Goal: Task Accomplishment & Management: Manage account settings

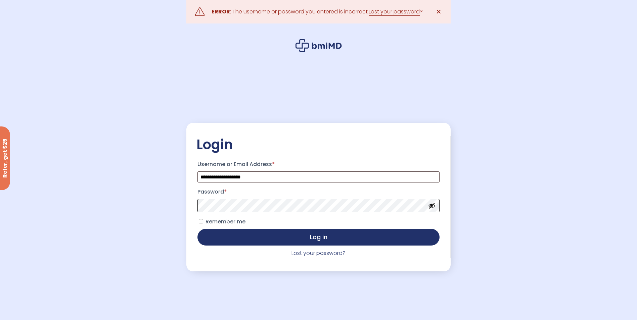
click at [197, 229] on button "Log in" at bounding box center [318, 237] width 242 height 17
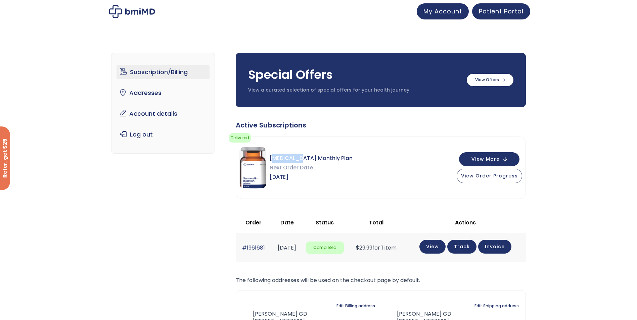
drag, startPoint x: 271, startPoint y: 158, endPoint x: 298, endPoint y: 158, distance: 26.9
click at [298, 158] on span "[MEDICAL_DATA] Monthly Plan" at bounding box center [311, 158] width 83 height 9
click at [330, 157] on span "[MEDICAL_DATA] Monthly Plan" at bounding box center [311, 158] width 83 height 9
click at [246, 182] on img at bounding box center [252, 168] width 27 height 42
click at [489, 18] on link "Patient Portal" at bounding box center [501, 10] width 58 height 16
